Goal: Task Accomplishment & Management: Use online tool/utility

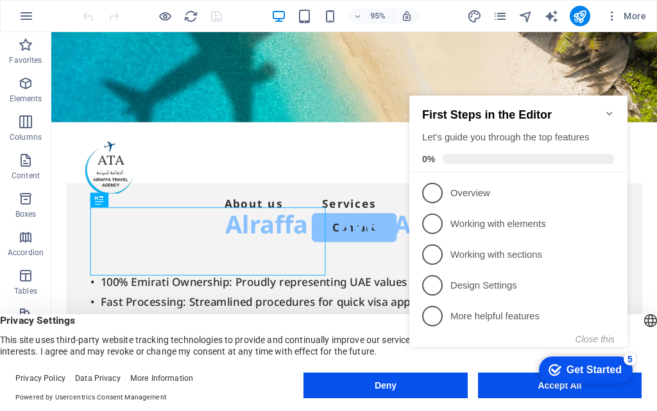
click at [607, 108] on icon "Minimize checklist" at bounding box center [609, 113] width 10 height 10
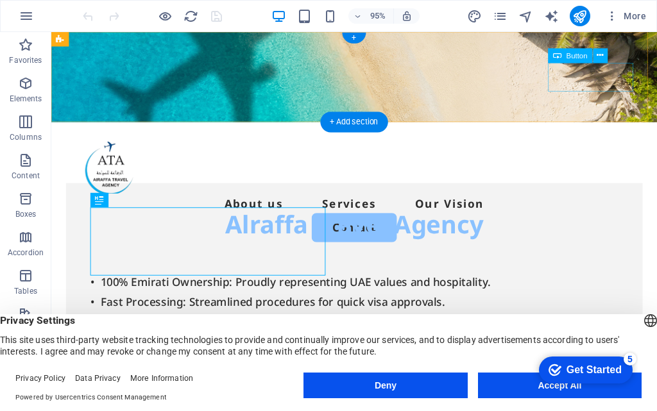
click at [612, 223] on div "Contact" at bounding box center [370, 238] width 607 height 30
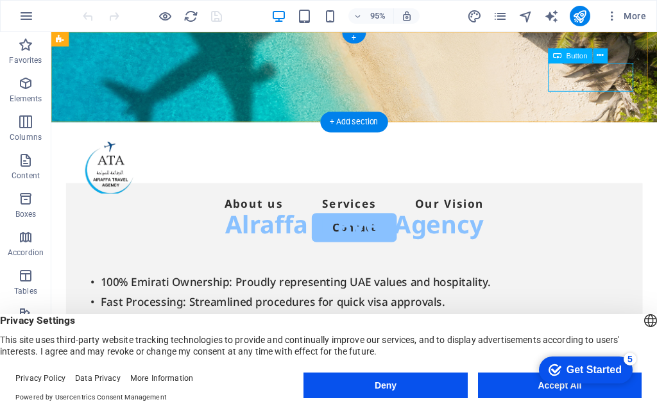
click at [619, 223] on div "Contact" at bounding box center [370, 238] width 607 height 30
select select "px"
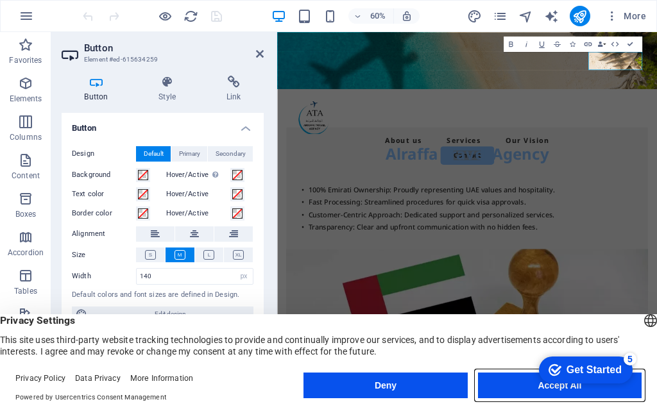
click at [522, 384] on button "Accept All" at bounding box center [560, 386] width 164 height 26
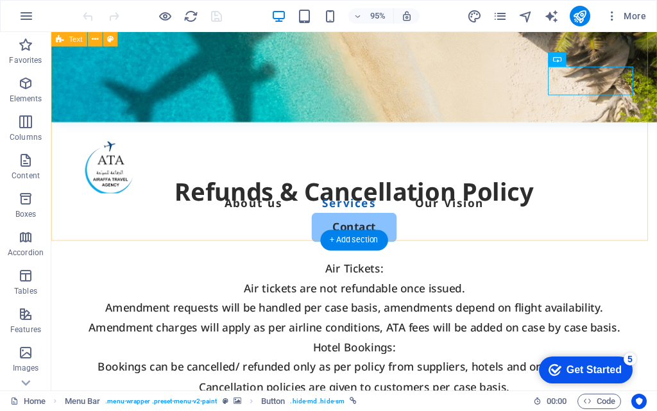
scroll to position [2116, 0]
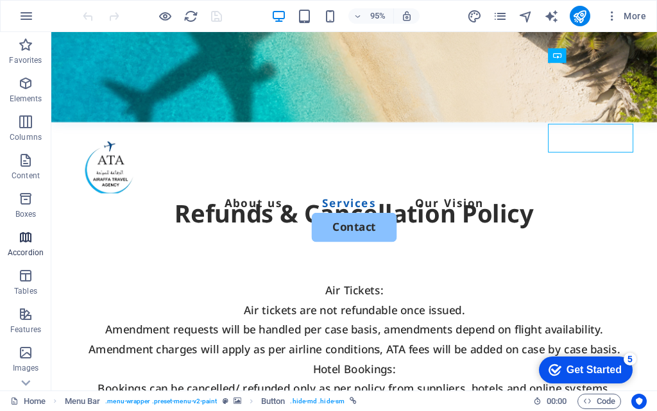
click at [35, 201] on span "Boxes" at bounding box center [25, 206] width 51 height 31
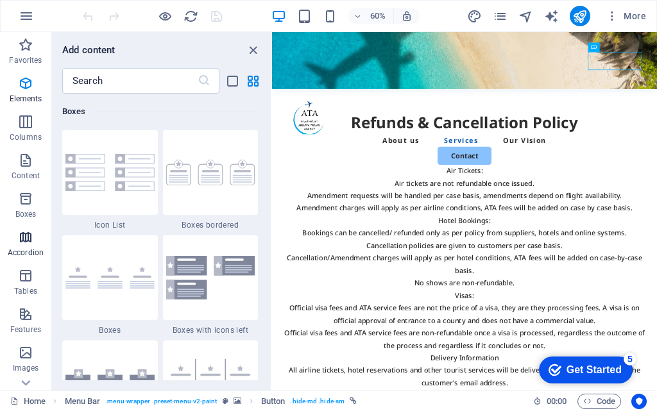
click at [26, 242] on icon "button" at bounding box center [25, 237] width 15 height 15
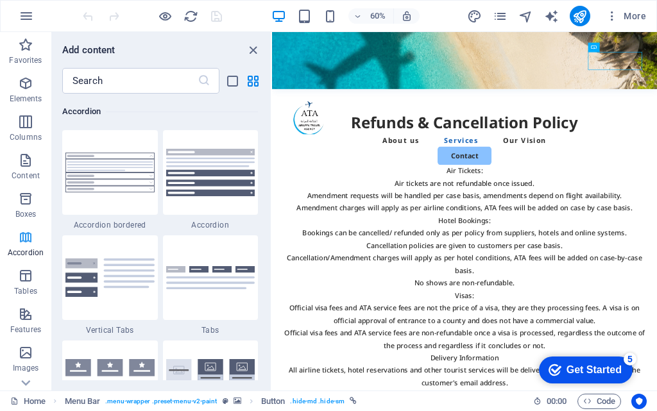
scroll to position [4094, 0]
click at [24, 275] on icon "button" at bounding box center [25, 275] width 15 height 15
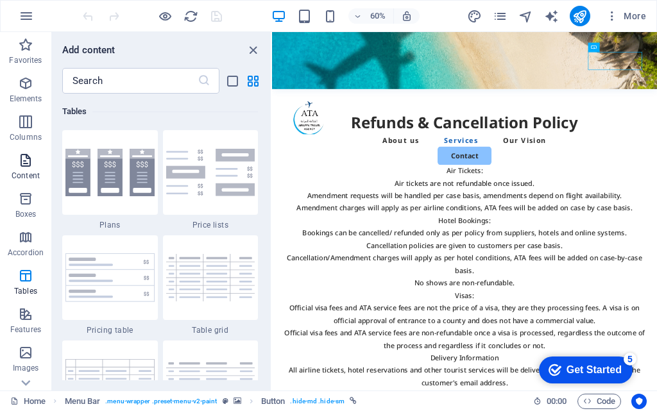
click at [29, 176] on p "Content" at bounding box center [26, 176] width 28 height 10
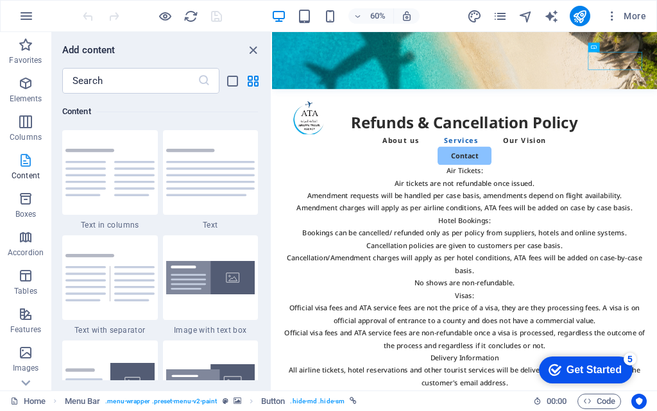
scroll to position [2244, 0]
click at [24, 127] on icon "button" at bounding box center [25, 121] width 15 height 15
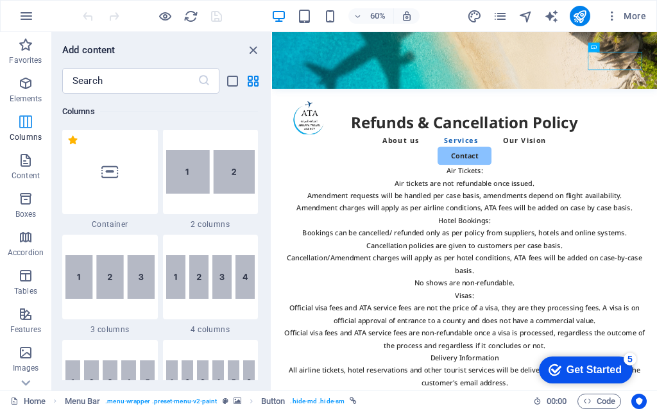
scroll to position [635, 0]
click at [29, 94] on p "Elements" at bounding box center [26, 99] width 33 height 10
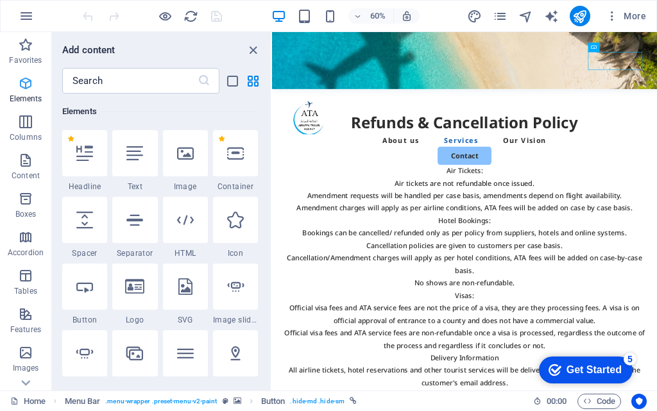
scroll to position [137, 0]
click at [25, 173] on p "Content" at bounding box center [26, 176] width 28 height 10
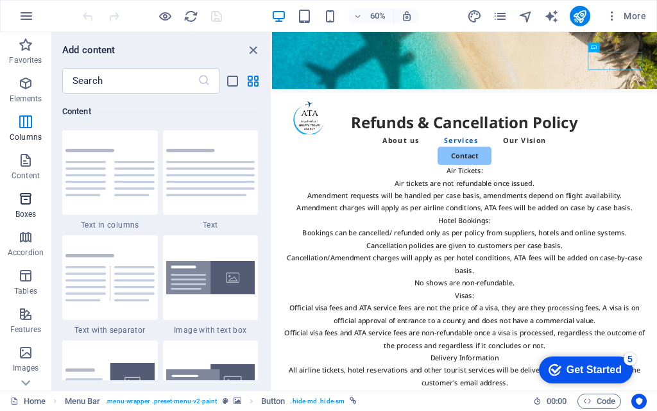
click at [30, 201] on icon "button" at bounding box center [25, 198] width 15 height 15
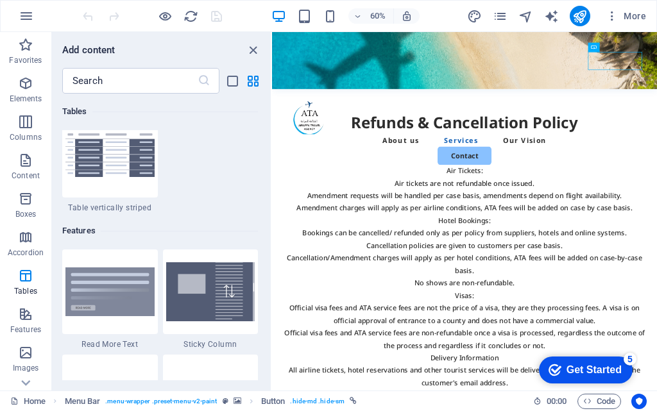
scroll to position [4819, 0]
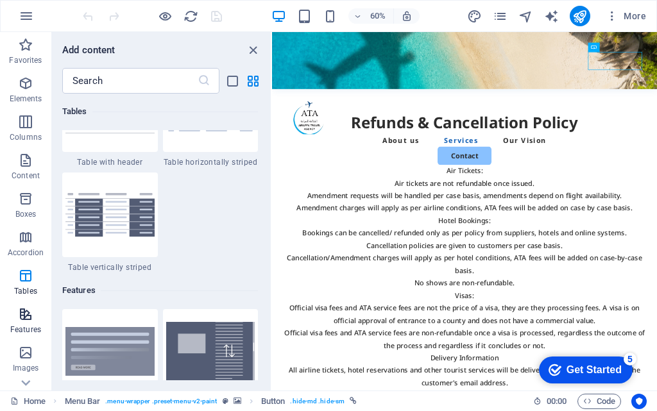
click at [35, 323] on span "Features" at bounding box center [25, 322] width 51 height 31
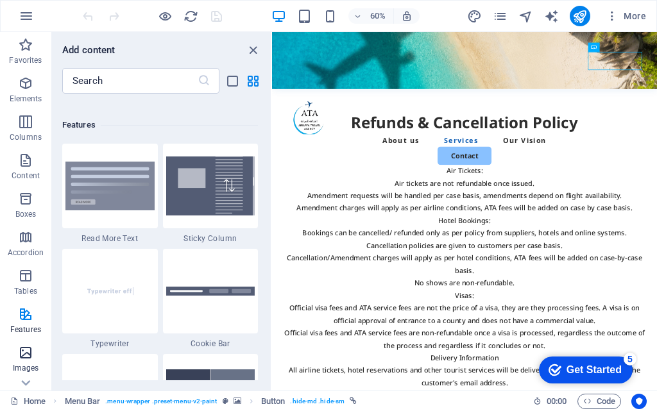
scroll to position [4998, 0]
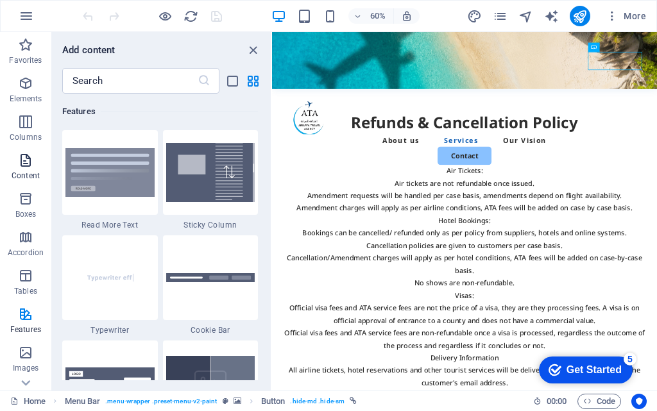
click at [22, 168] on span "Content" at bounding box center [25, 168] width 51 height 31
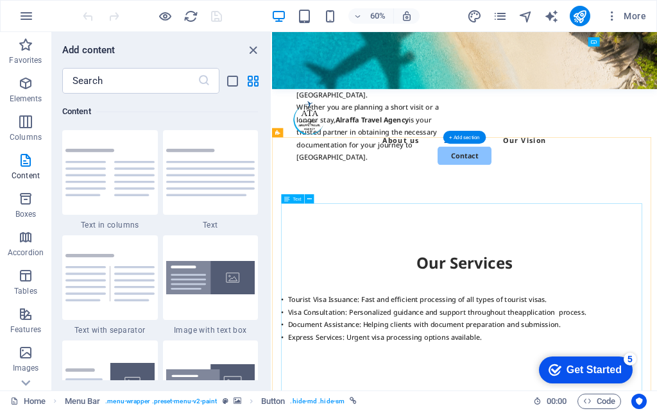
scroll to position [1603, 0]
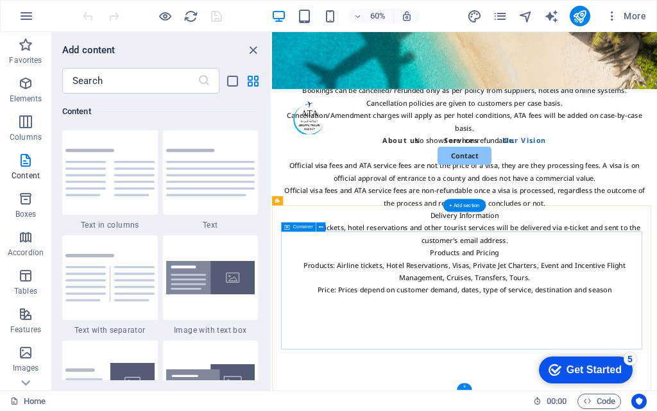
scroll to position [1904, 0]
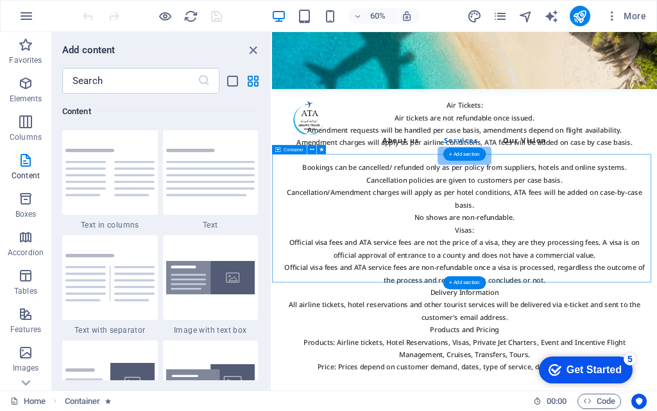
scroll to position [2161, 0]
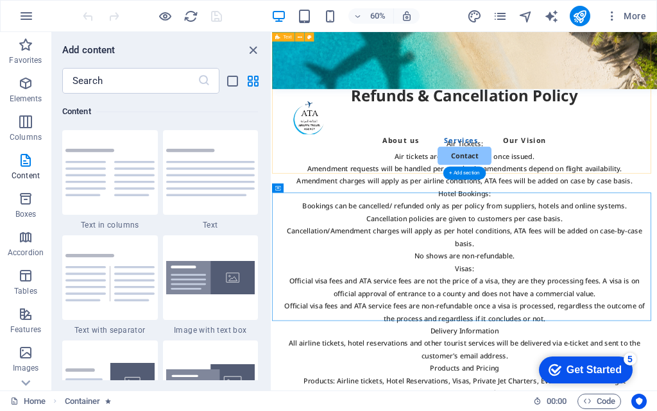
click at [528, 251] on div "Refunds & Cancellation Policy Air Tickets: Air tickets are not refundable once …" at bounding box center [592, 392] width 641 height 673
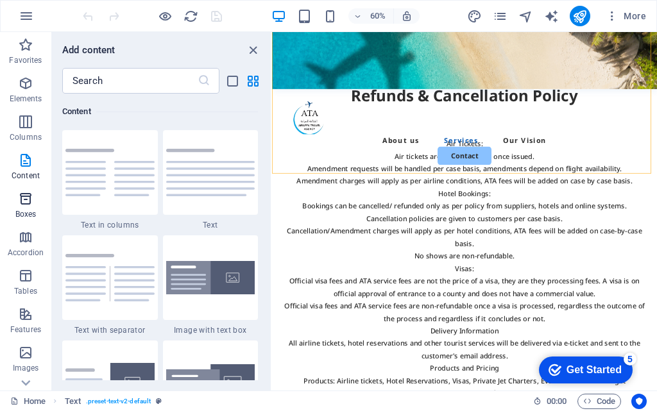
click at [24, 201] on icon "button" at bounding box center [25, 198] width 15 height 15
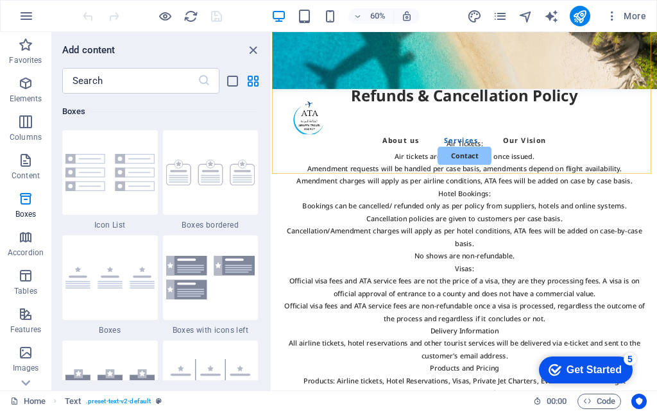
scroll to position [3858, 0]
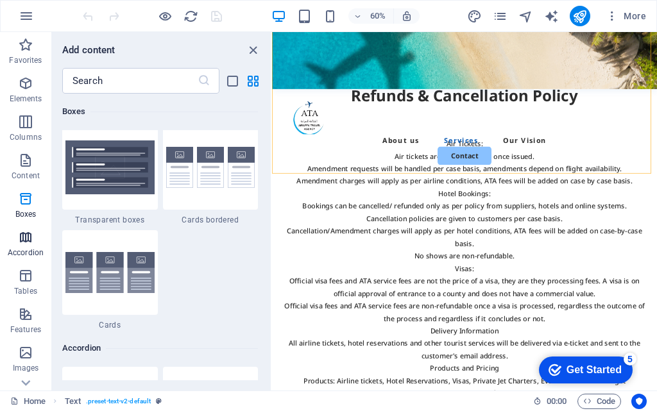
click at [26, 240] on icon "button" at bounding box center [25, 237] width 15 height 15
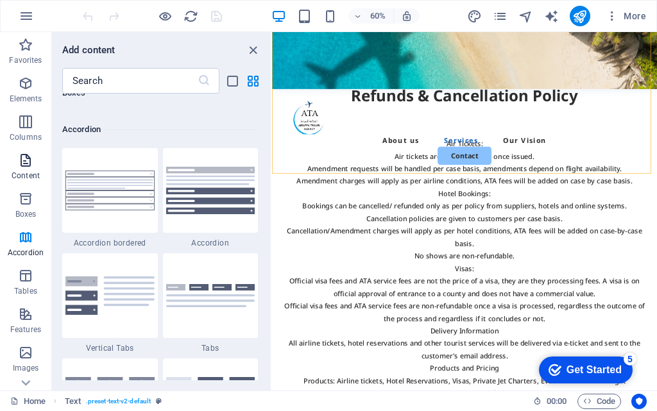
scroll to position [4094, 0]
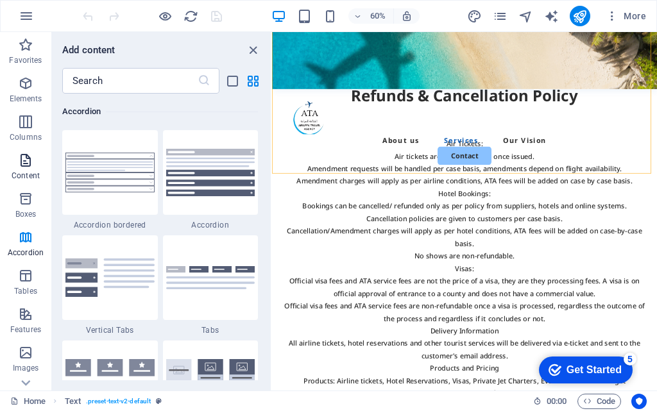
click at [25, 164] on icon "button" at bounding box center [25, 160] width 15 height 15
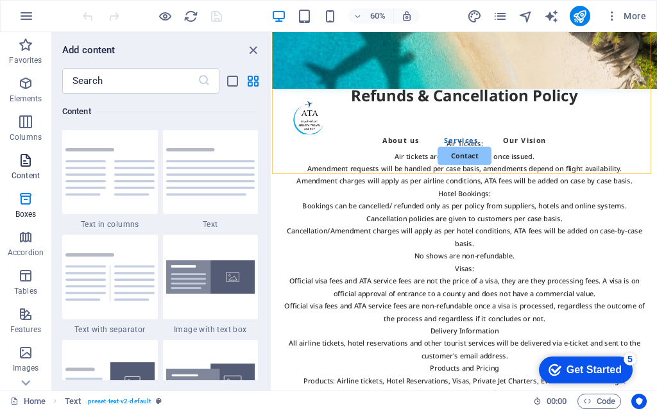
scroll to position [2244, 0]
click at [199, 179] on img at bounding box center [210, 172] width 89 height 47
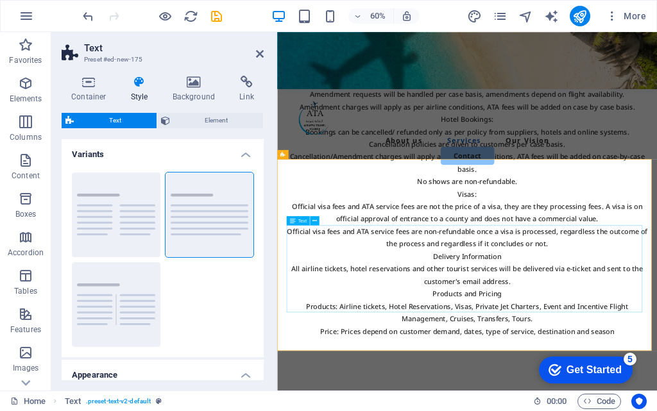
scroll to position [2353, 0]
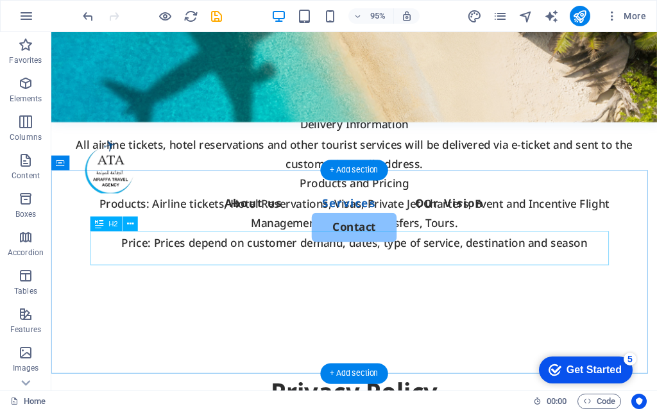
scroll to position [2410, 0]
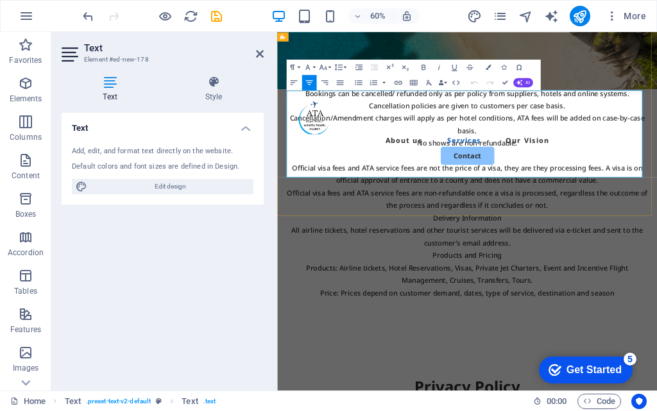
drag, startPoint x: 542, startPoint y: 256, endPoint x: 666, endPoint y: 197, distance: 136.2
drag, startPoint x: 629, startPoint y: 262, endPoint x: 308, endPoint y: 135, distance: 344.6
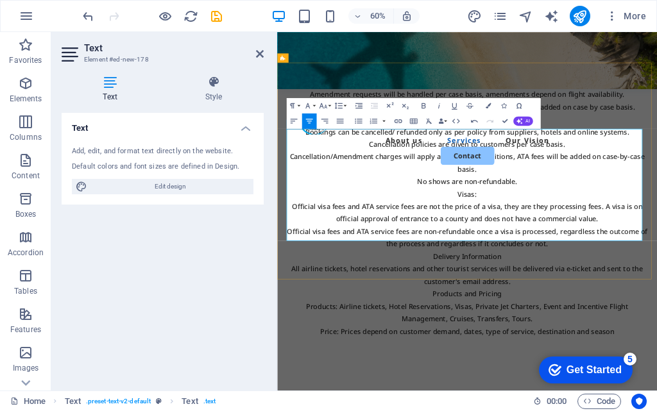
scroll to position [6949, 0]
click at [217, 19] on icon "save" at bounding box center [216, 16] width 15 height 15
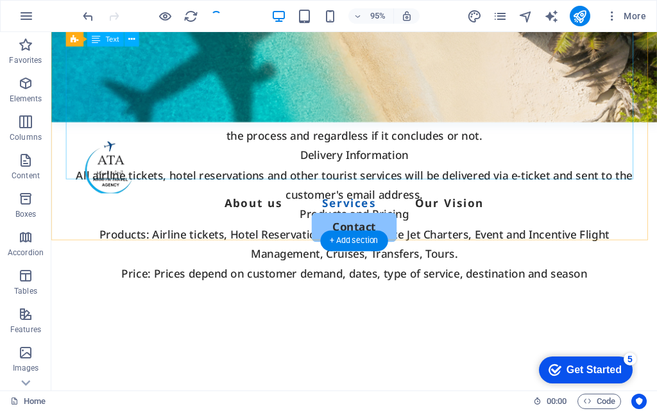
scroll to position [2602, 0]
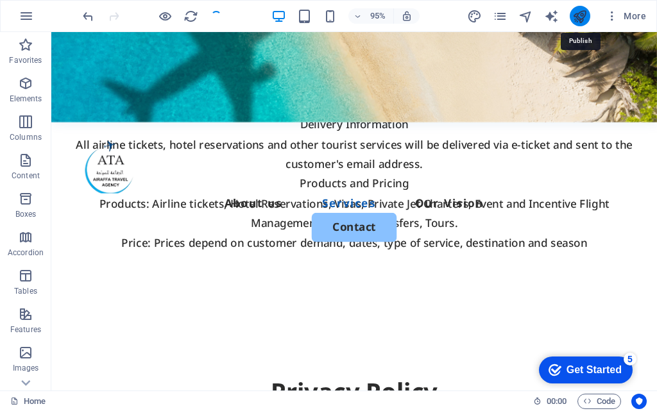
click at [578, 21] on icon "publish" at bounding box center [579, 16] width 15 height 15
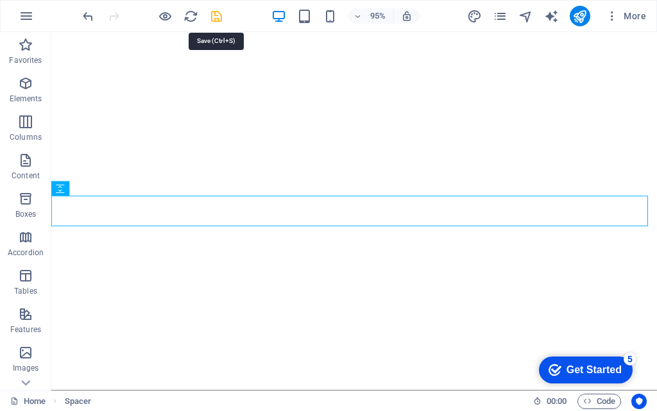
click at [219, 13] on icon "save" at bounding box center [216, 16] width 15 height 15
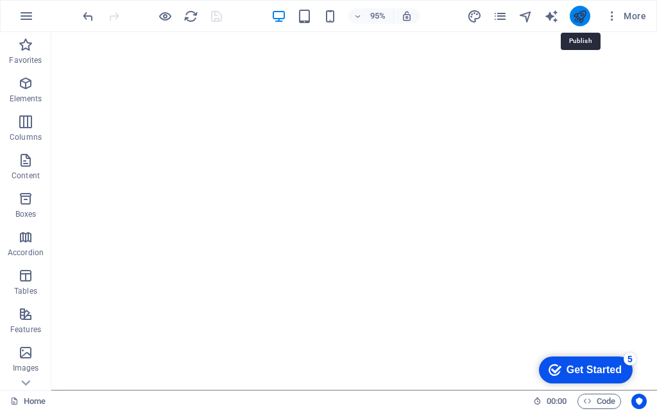
click at [584, 18] on icon "publish" at bounding box center [579, 16] width 15 height 15
